Goal: Information Seeking & Learning: Learn about a topic

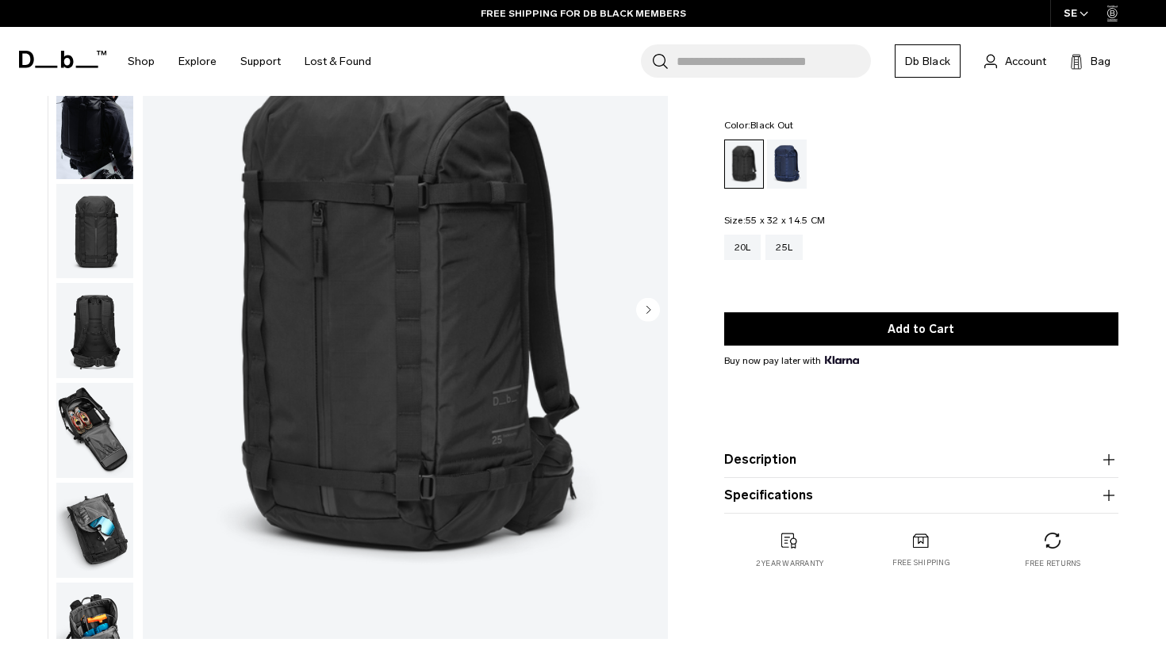
scroll to position [83, 0]
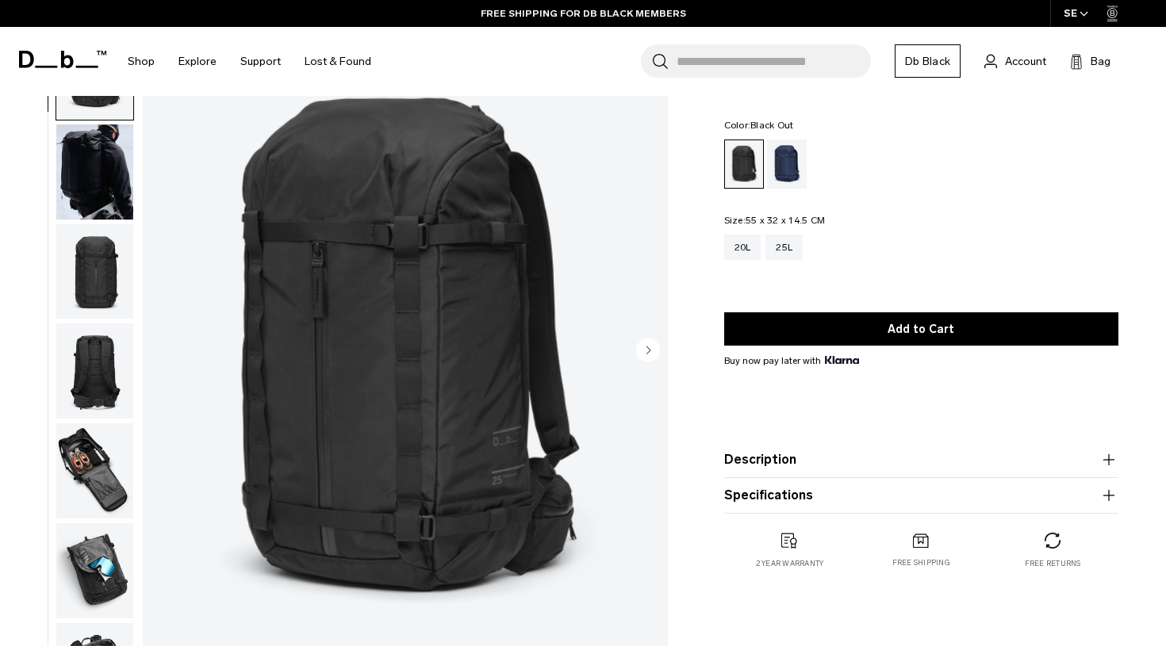
click at [103, 189] on img "button" at bounding box center [94, 172] width 77 height 95
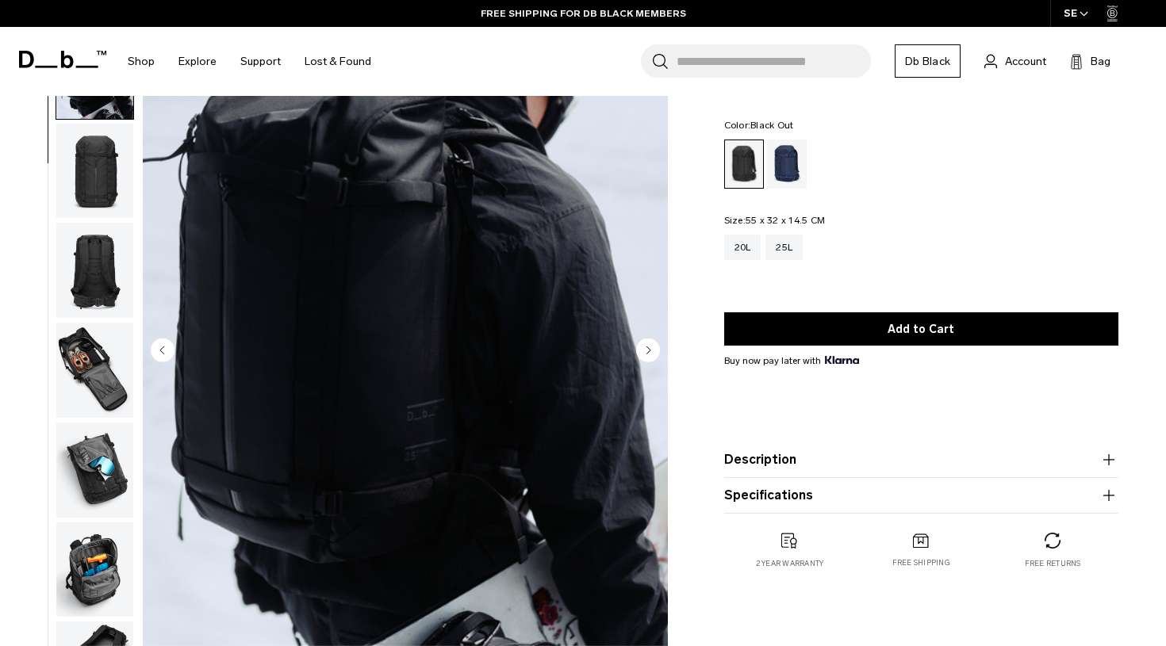
click at [100, 228] on img "button" at bounding box center [94, 270] width 77 height 95
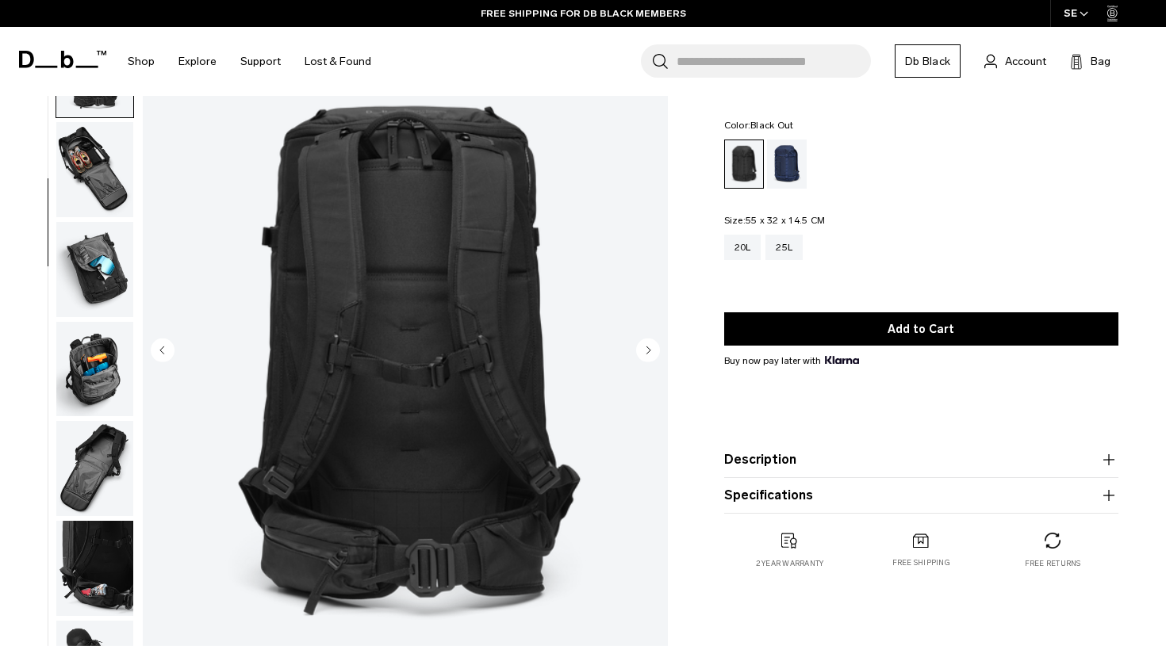
click at [100, 243] on img "button" at bounding box center [94, 269] width 77 height 95
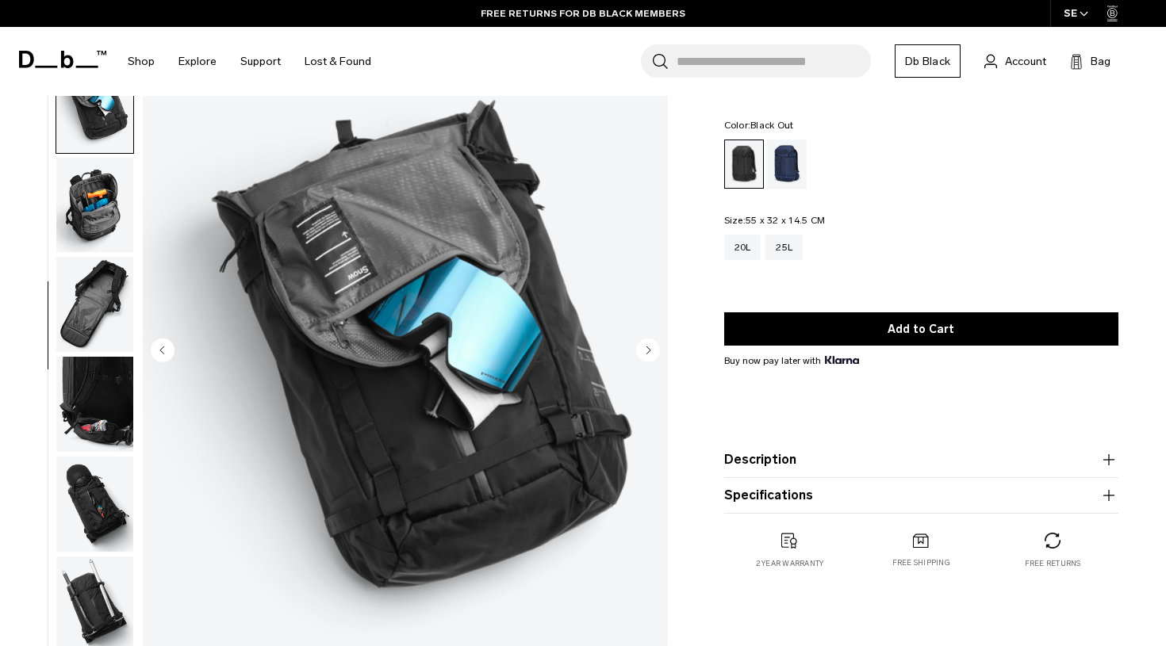
scroll to position [503, 0]
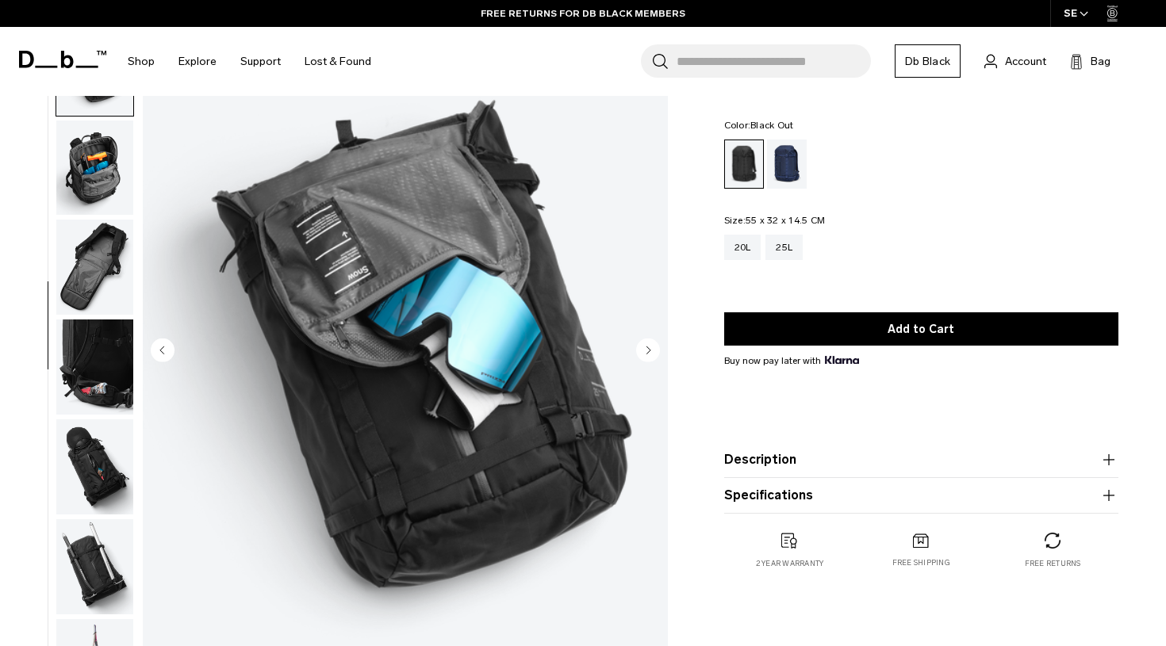
click at [94, 179] on img "button" at bounding box center [94, 168] width 77 height 95
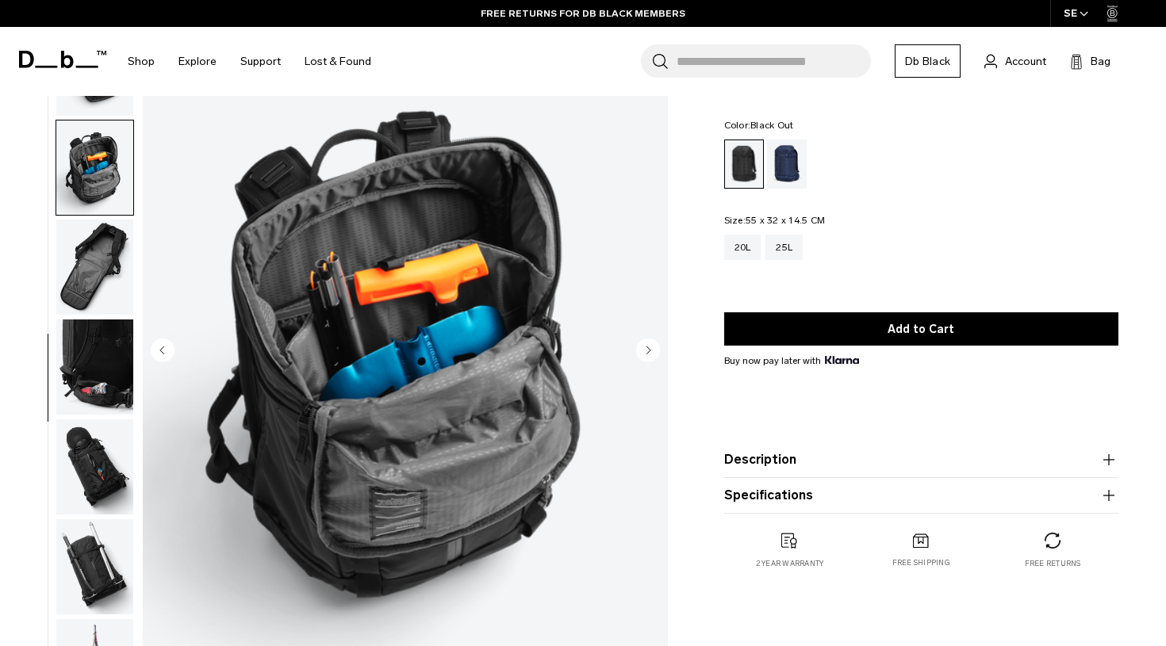
scroll to position [546, 0]
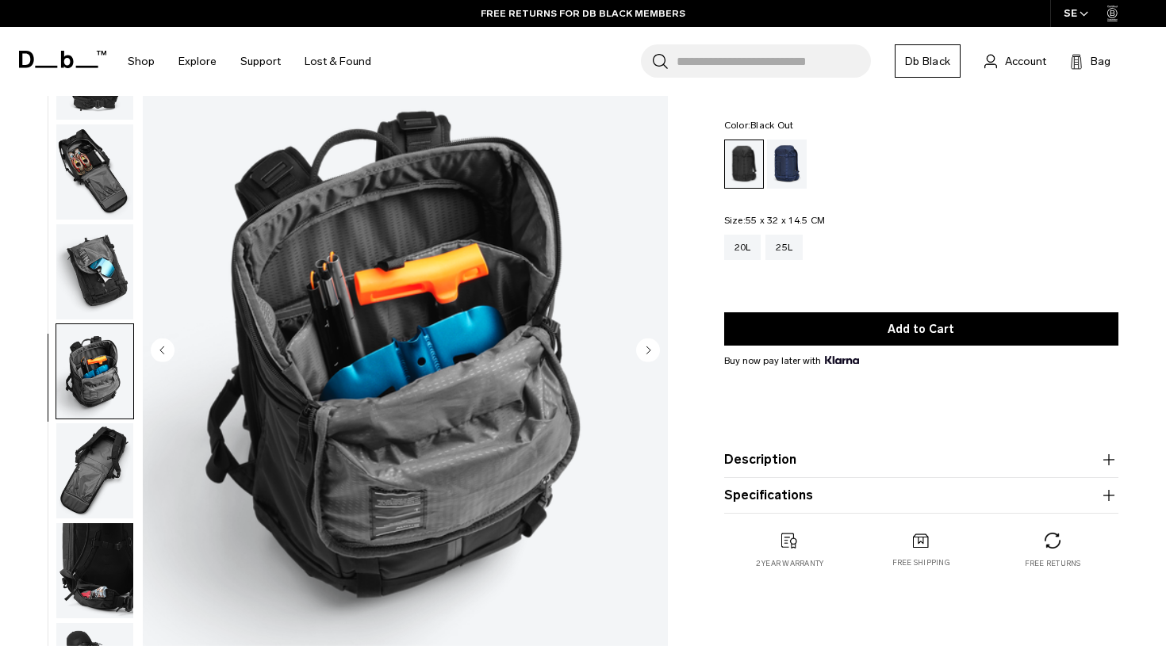
click at [99, 187] on img "button" at bounding box center [94, 172] width 77 height 95
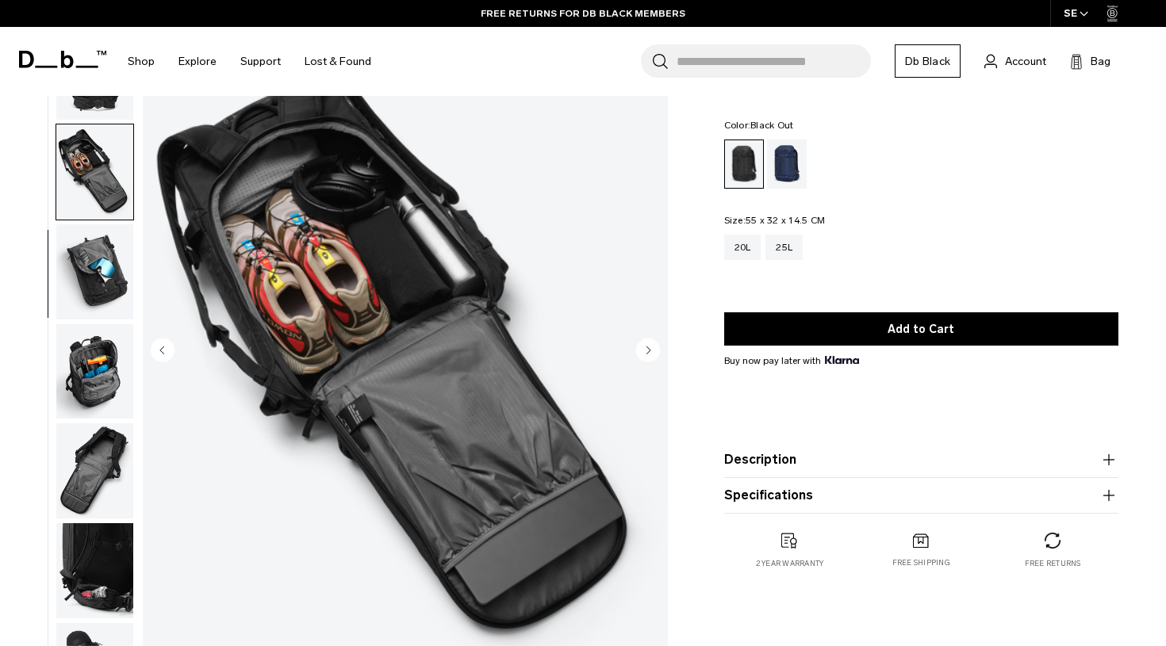
scroll to position [402, 0]
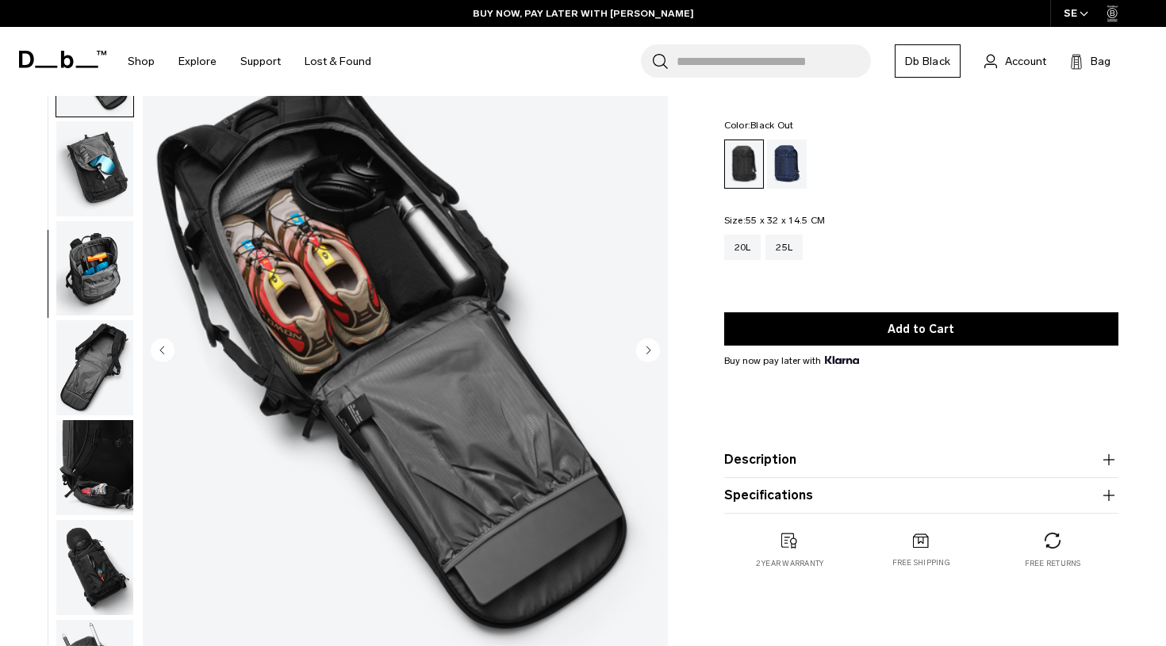
click at [103, 260] on img "button" at bounding box center [94, 268] width 77 height 95
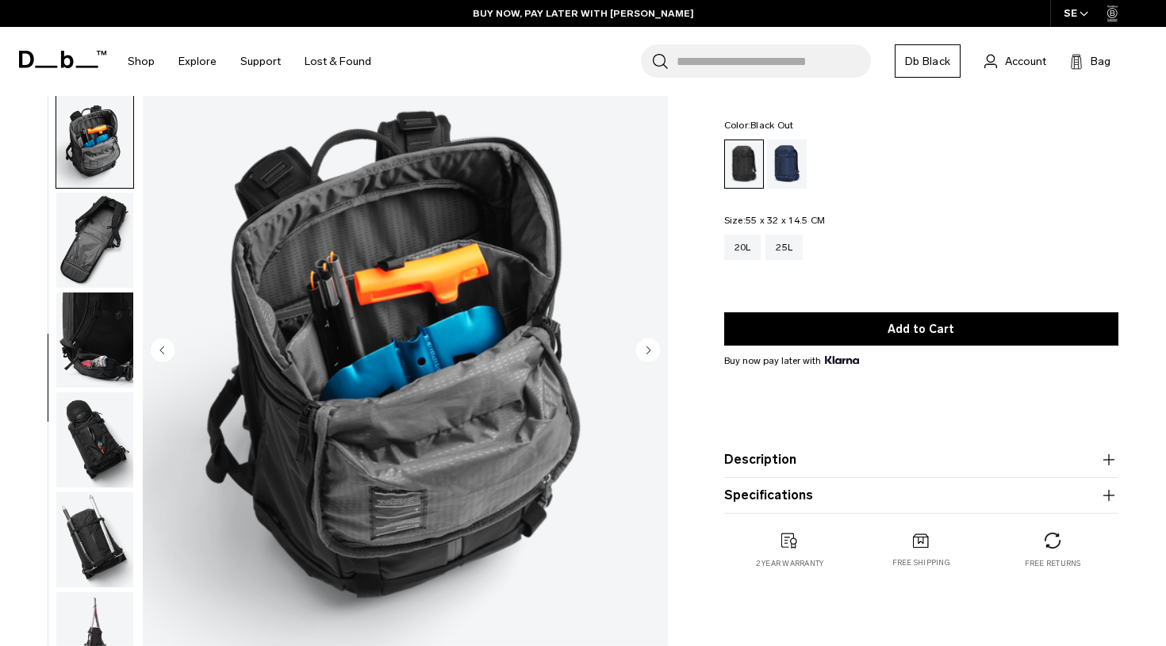
scroll to position [546, 0]
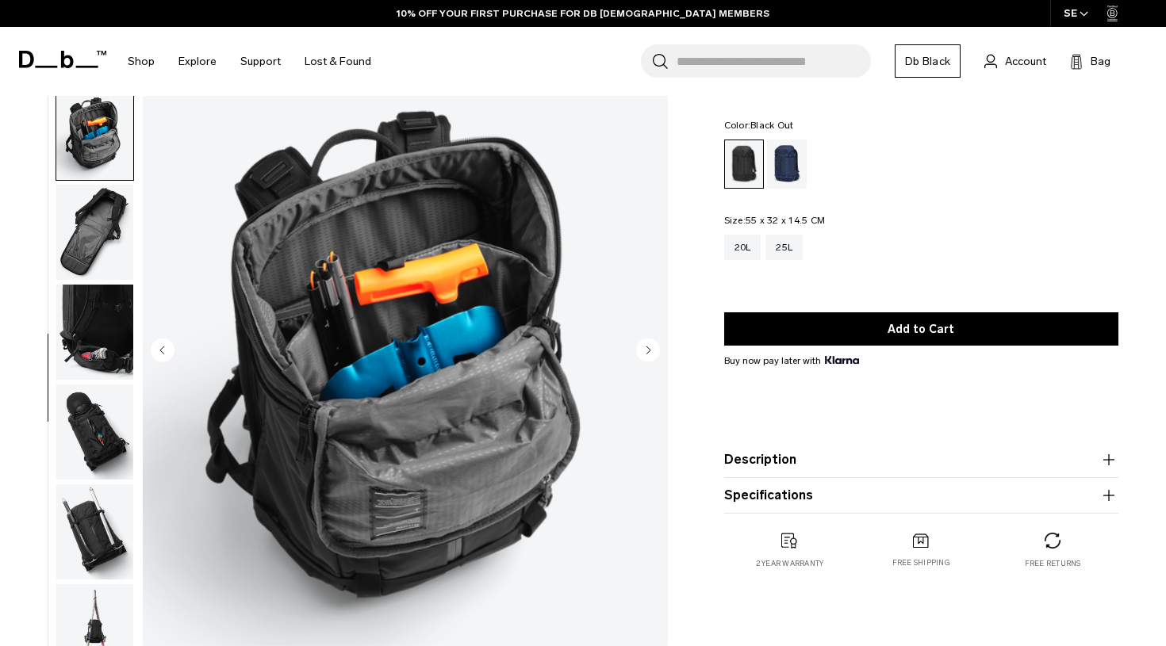
click at [93, 278] on button "button" at bounding box center [95, 232] width 79 height 97
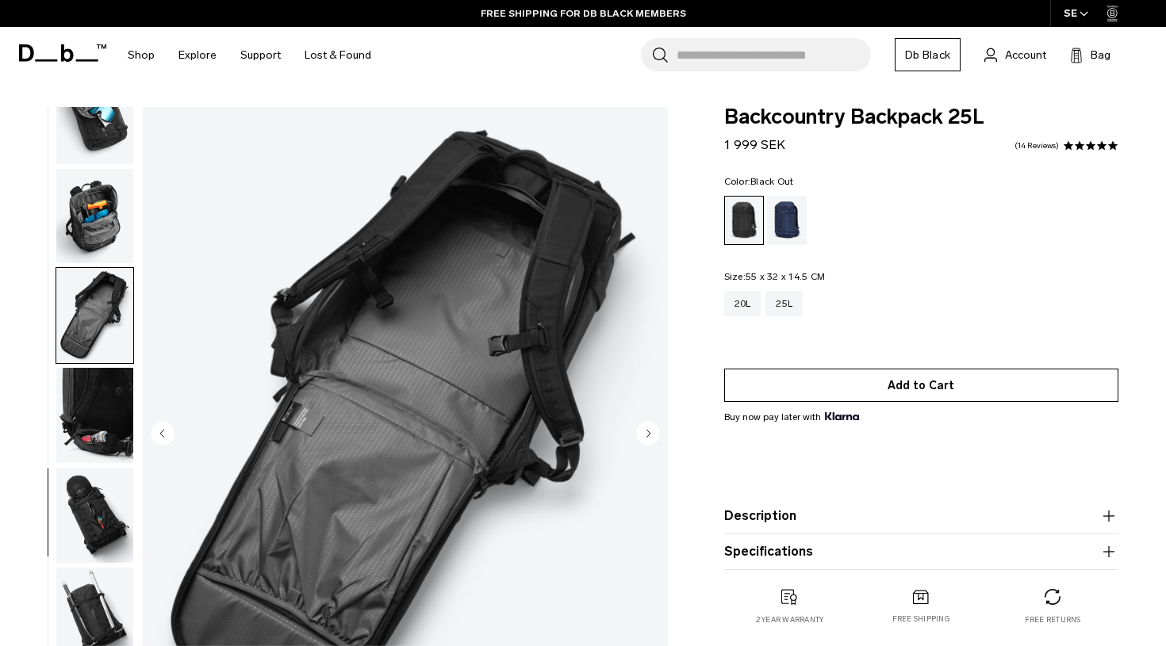
scroll to position [0, 0]
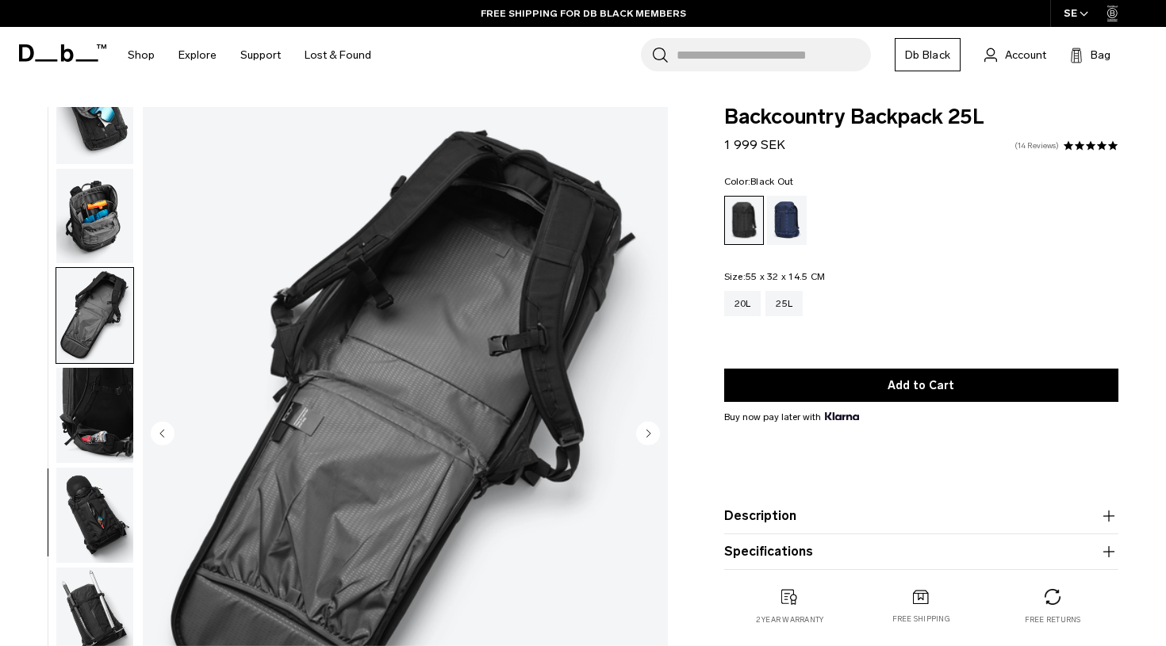
click at [1054, 145] on link "14 Reviews" at bounding box center [1036, 146] width 44 height 8
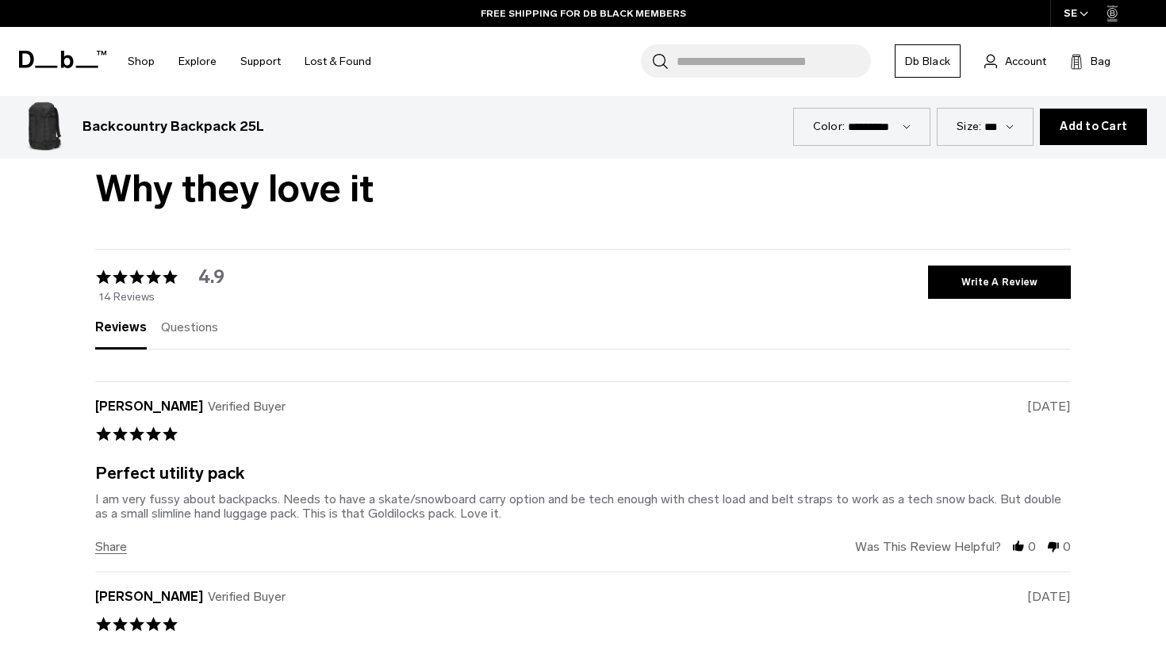
click at [205, 320] on span "Questions" at bounding box center [189, 327] width 57 height 15
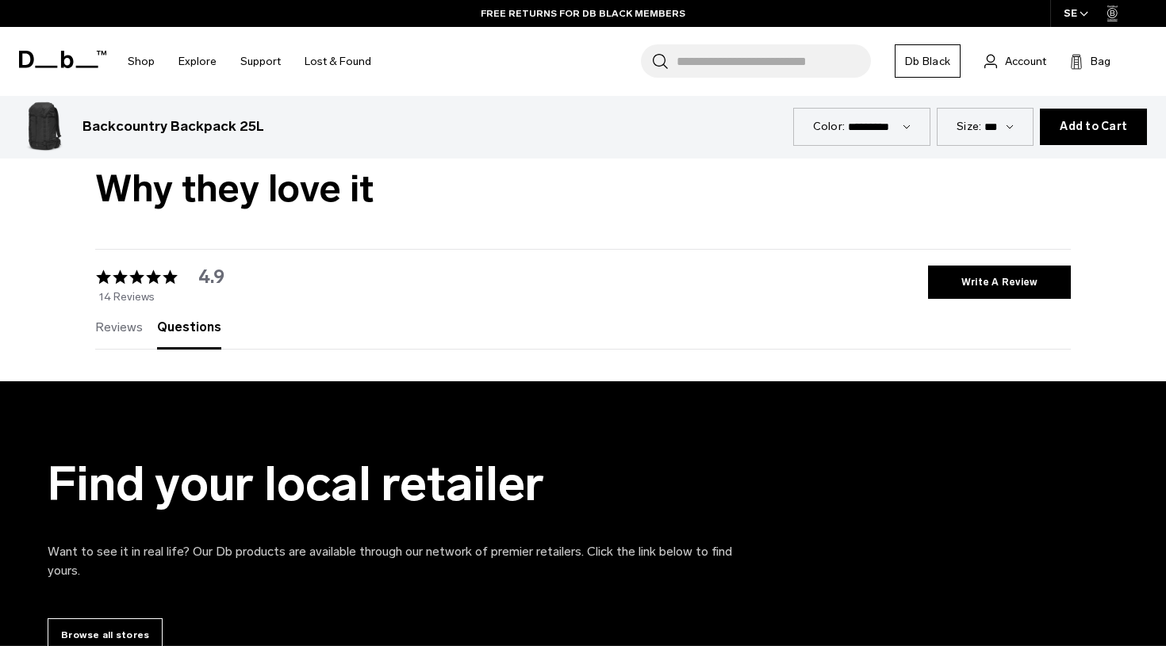
click at [119, 305] on div "Reviews (14) Questions (0) write a review ask a question" at bounding box center [582, 327] width 975 height 44
click at [121, 320] on span "Reviews" at bounding box center [119, 327] width 48 height 15
